Goal: Task Accomplishment & Management: Complete application form

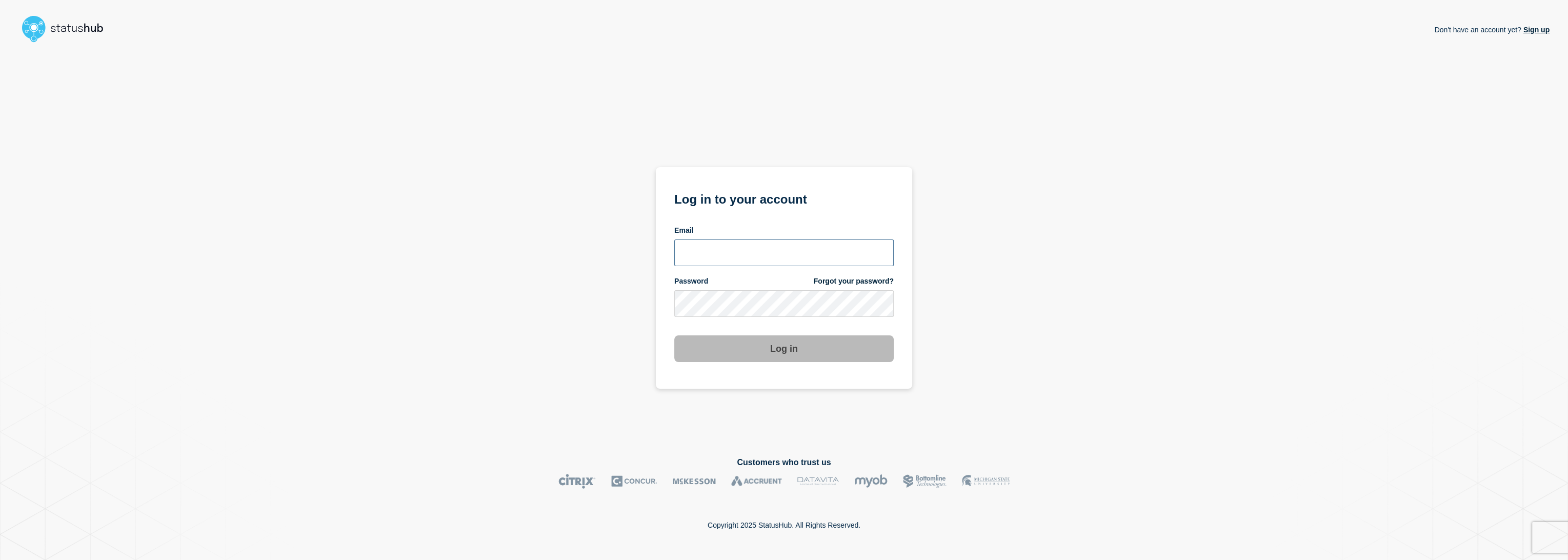
type input "lars.kjellberg@ist.com"
click at [736, 356] on button "Log in" at bounding box center [784, 349] width 220 height 27
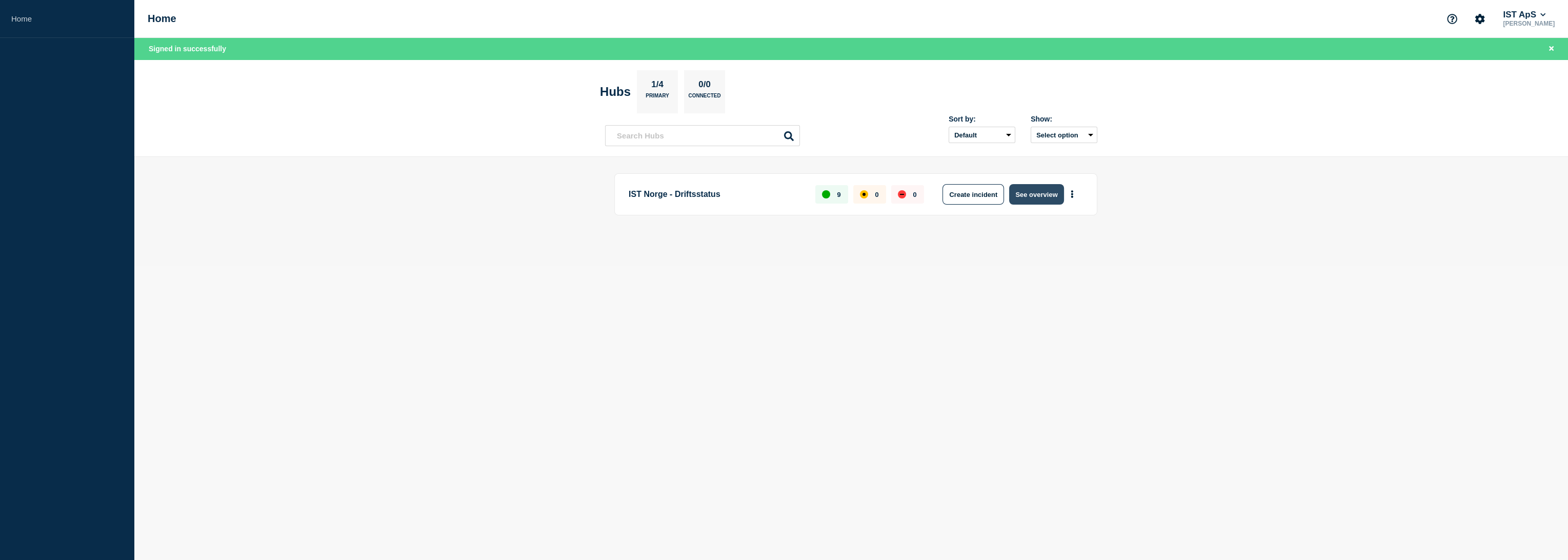
click at [1042, 193] on button "See overview" at bounding box center [1036, 194] width 54 height 21
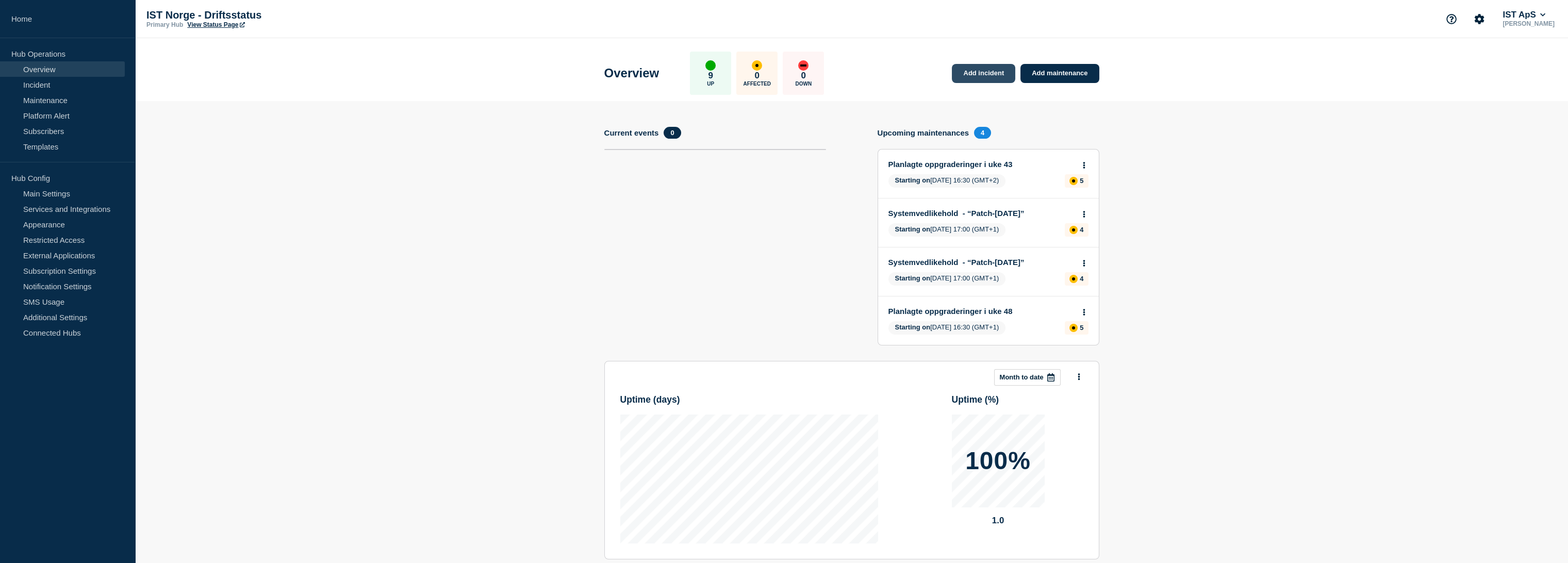
click at [988, 73] on link "Add incident" at bounding box center [984, 73] width 64 height 19
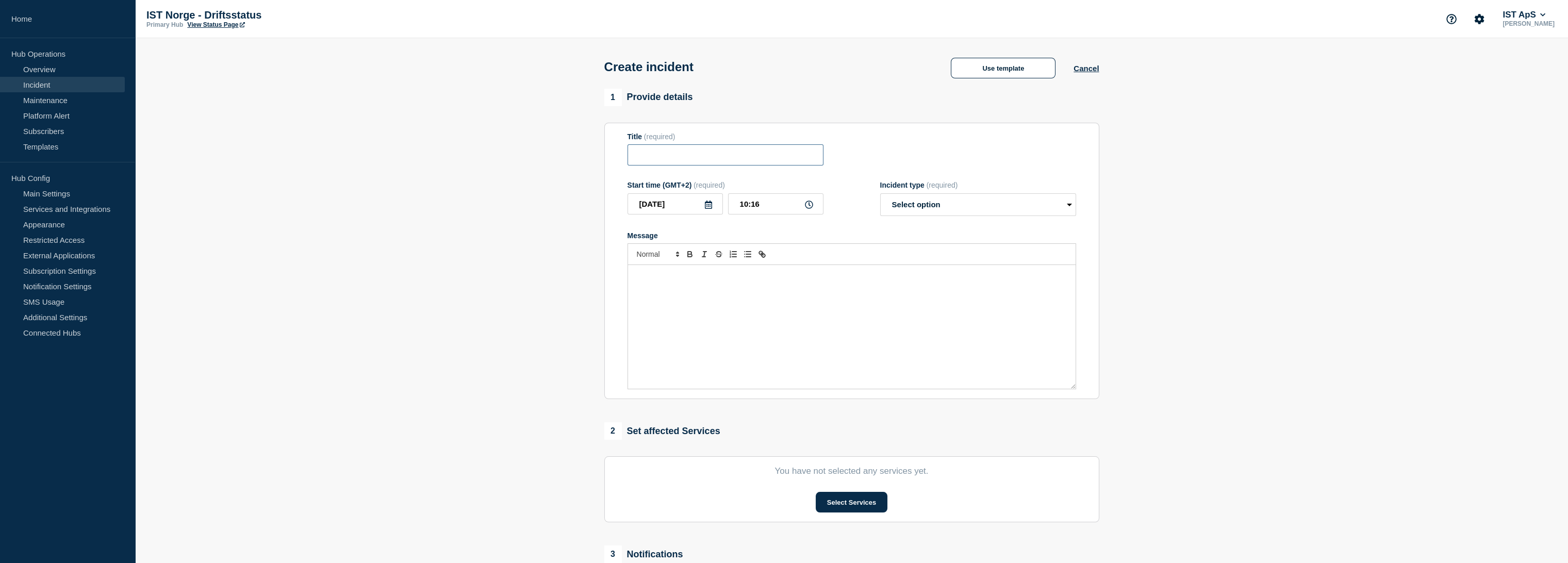
click at [714, 158] on input "Title" at bounding box center [725, 155] width 196 height 21
type input "Problemer knyttet til Daglig dialog"
select select "investigating"
type button "ordered"
type button "bullet"
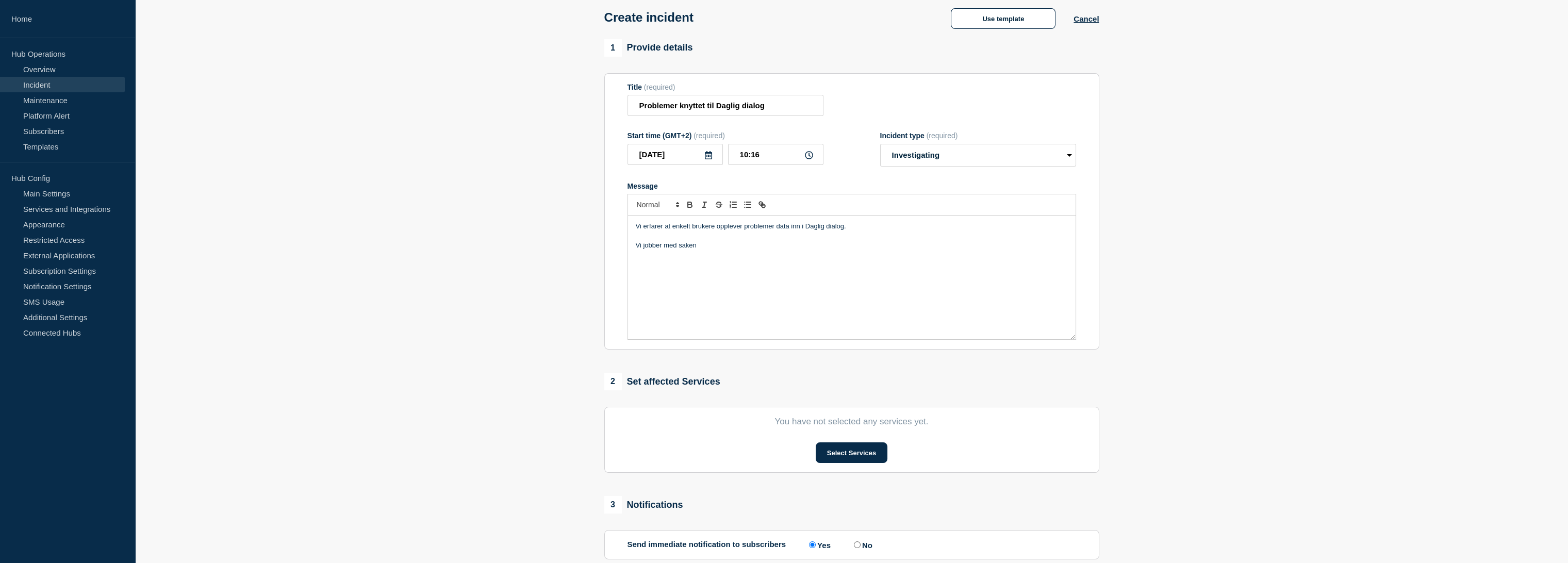
scroll to position [160, 0]
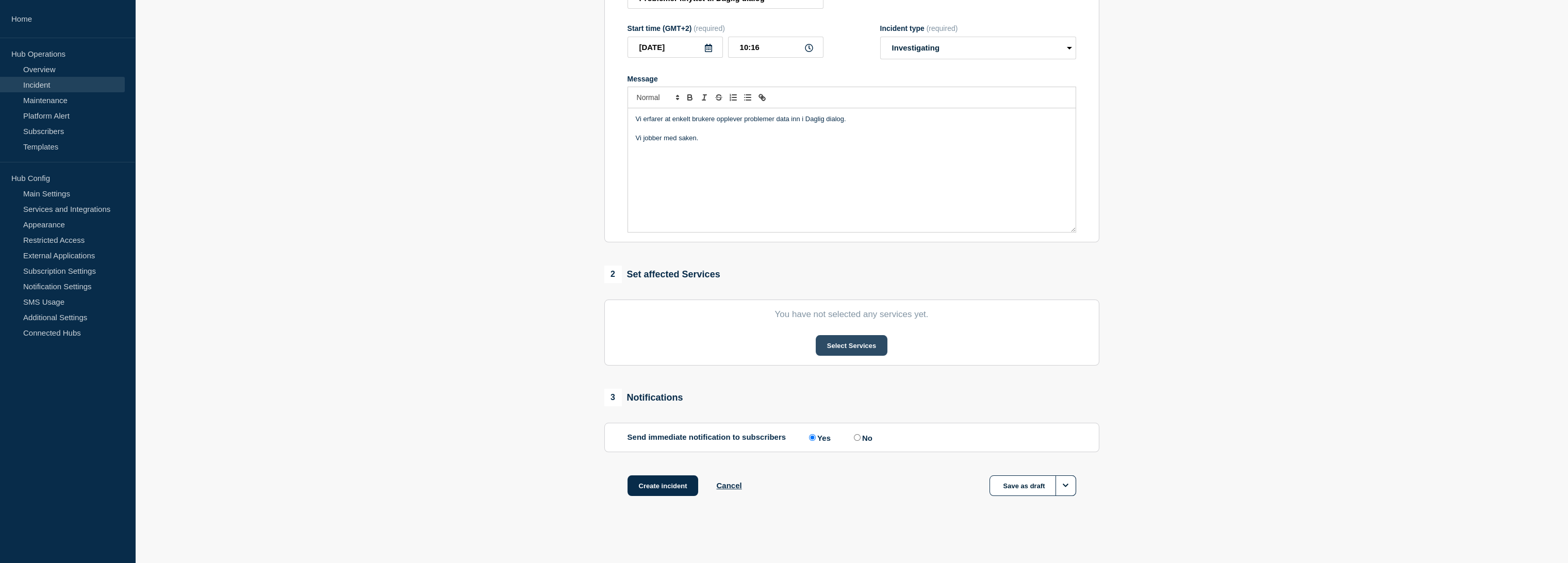
click at [856, 341] on button "Select Services" at bounding box center [851, 346] width 72 height 21
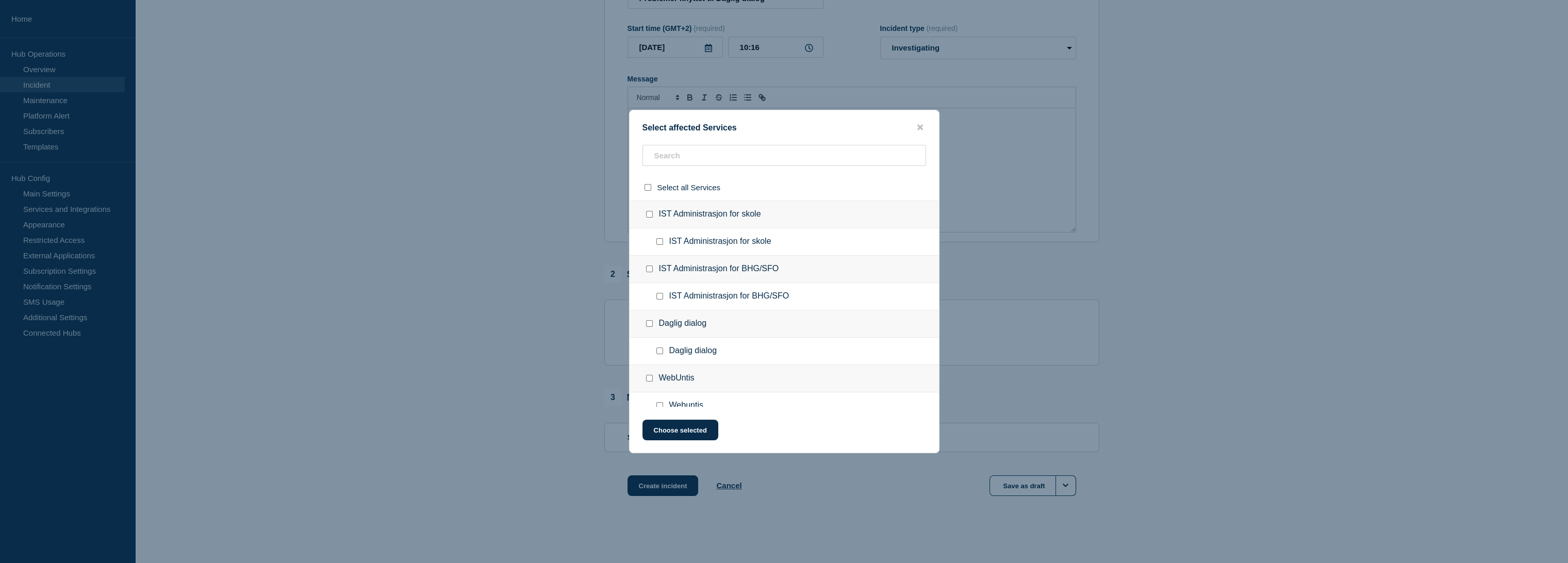
click at [649, 270] on input "IST Administrasjon for BHG/SFO checkbox" at bounding box center [649, 269] width 7 height 7
checkbox input "true"
click at [648, 325] on input "Daglig dialog checkbox" at bounding box center [649, 323] width 7 height 7
checkbox input "true"
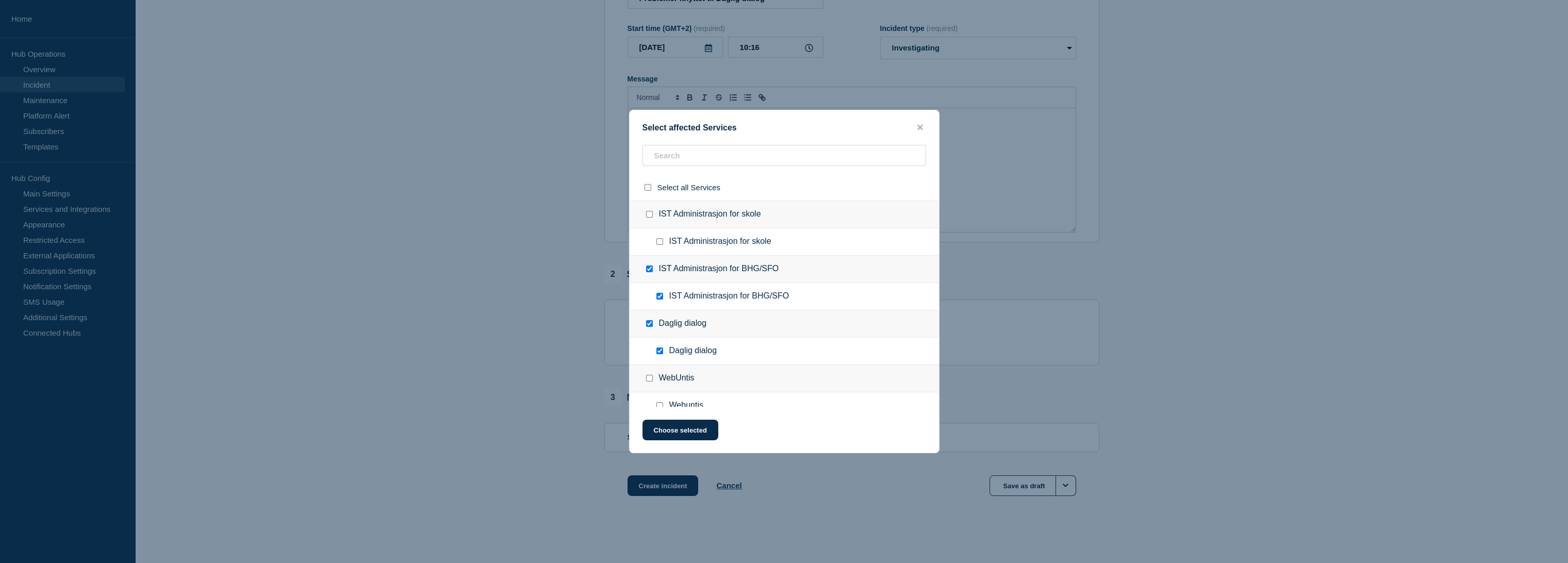
checkbox input "true"
click at [648, 268] on input "IST Administrasjon for BHG/SFO checkbox" at bounding box center [649, 269] width 7 height 7
checkbox input "false"
click at [681, 434] on button "Choose selected" at bounding box center [681, 430] width 76 height 21
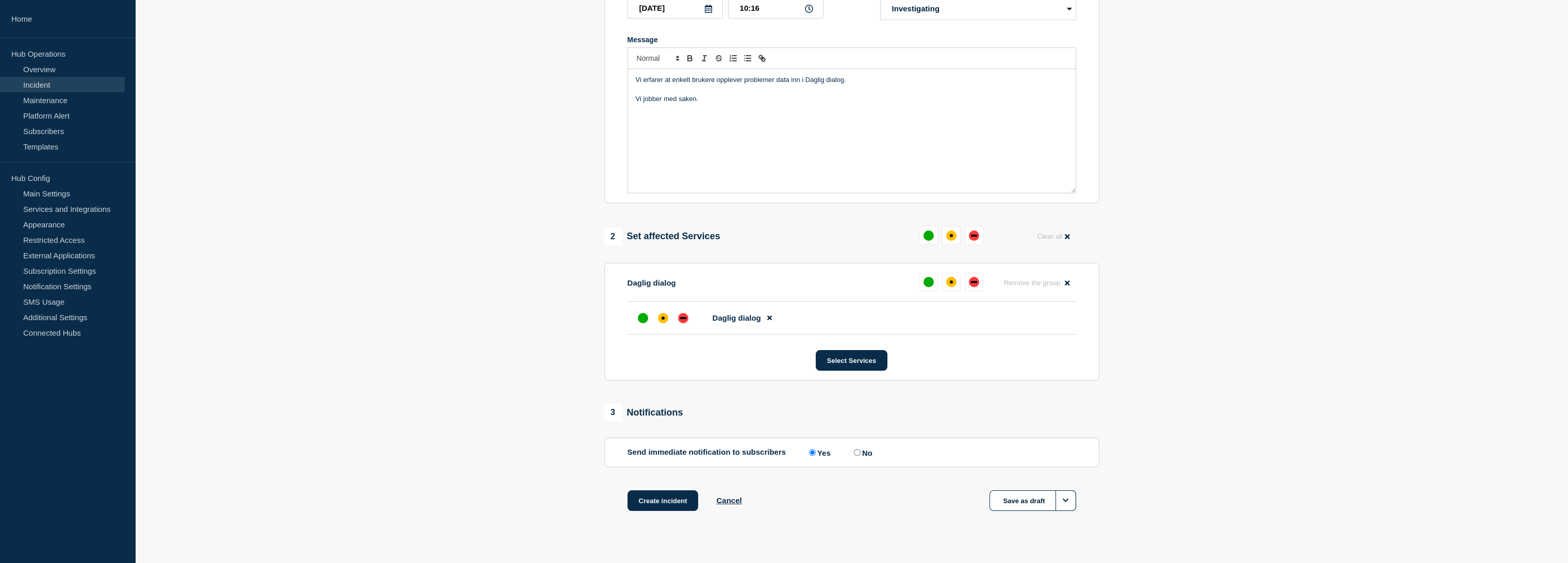
scroll to position [214, 0]
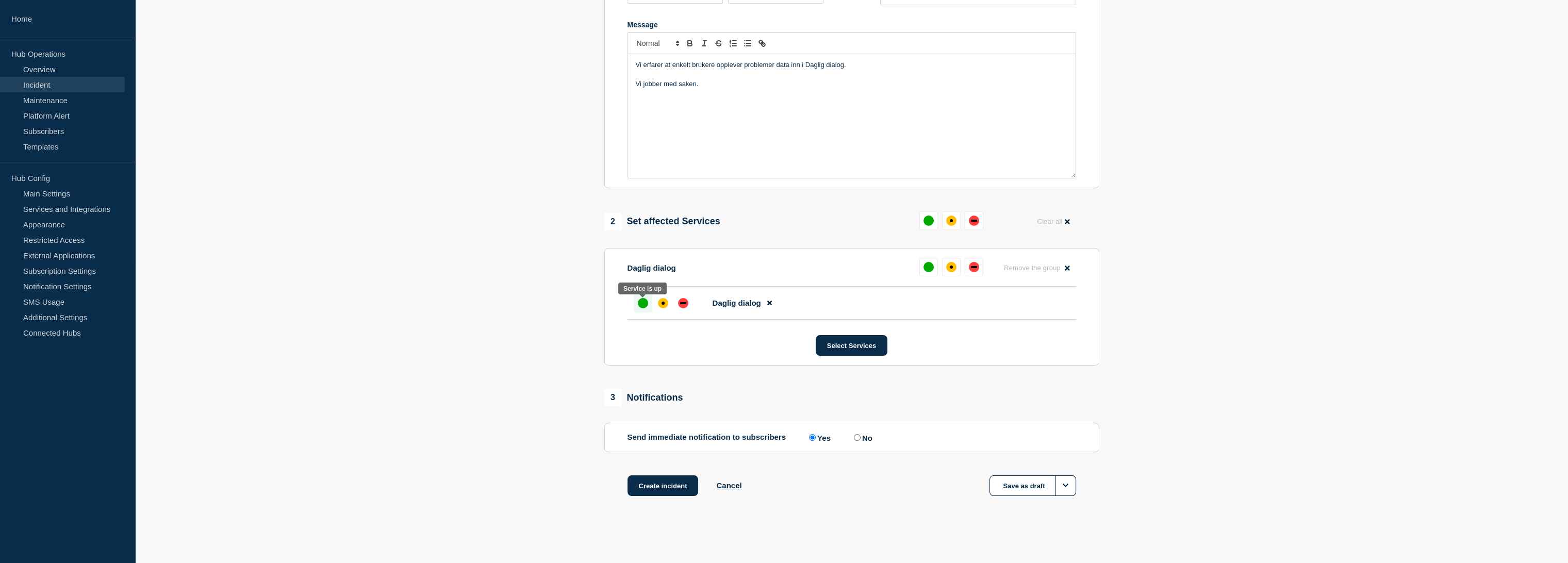
click at [635, 300] on div at bounding box center [643, 303] width 18 height 18
click at [864, 436] on label "No" at bounding box center [862, 438] width 21 height 10
click at [861, 436] on input "No" at bounding box center [857, 437] width 7 height 7
radio input "true"
radio input "false"
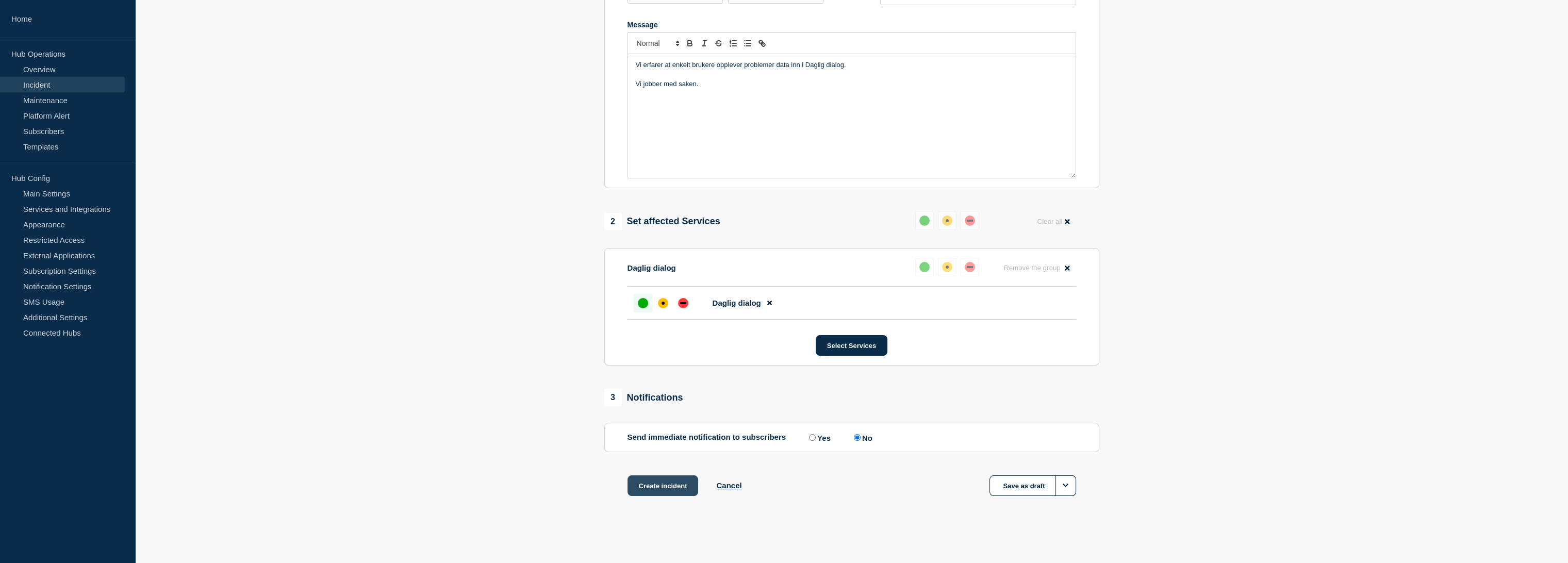
click at [655, 482] on button "Create incident" at bounding box center [663, 486] width 71 height 21
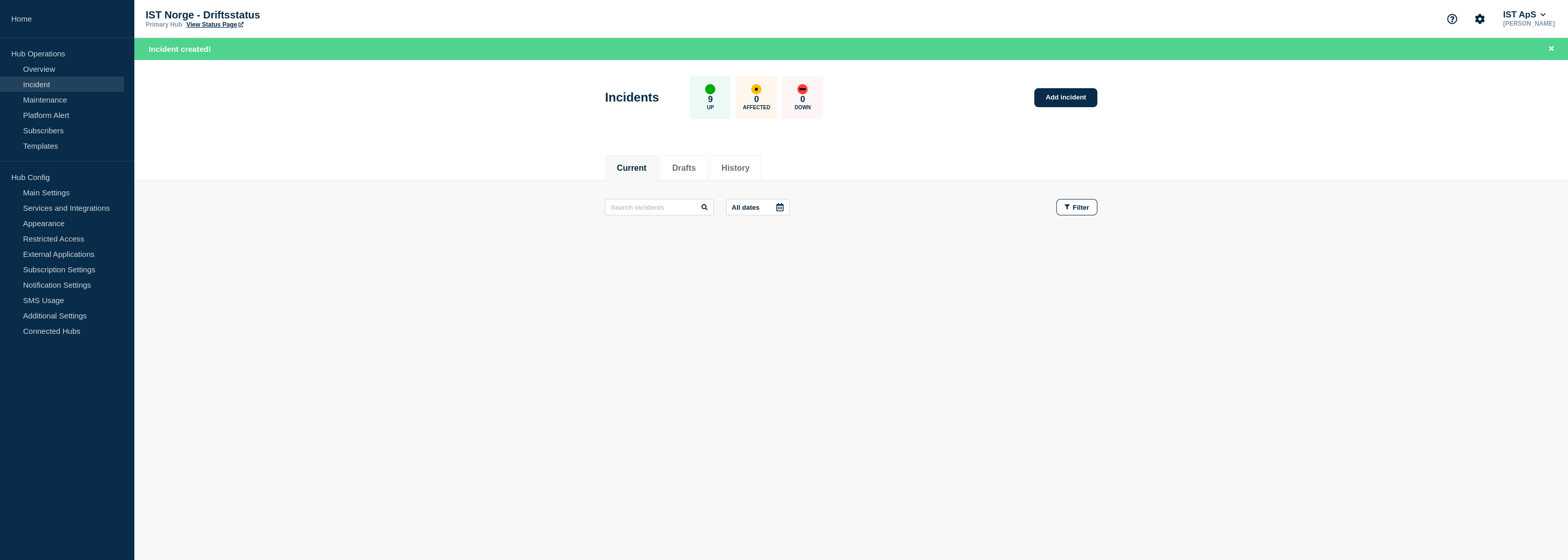
click at [226, 21] on link "View Status Page" at bounding box center [215, 25] width 57 height 7
